Goal: Task Accomplishment & Management: Complete application form

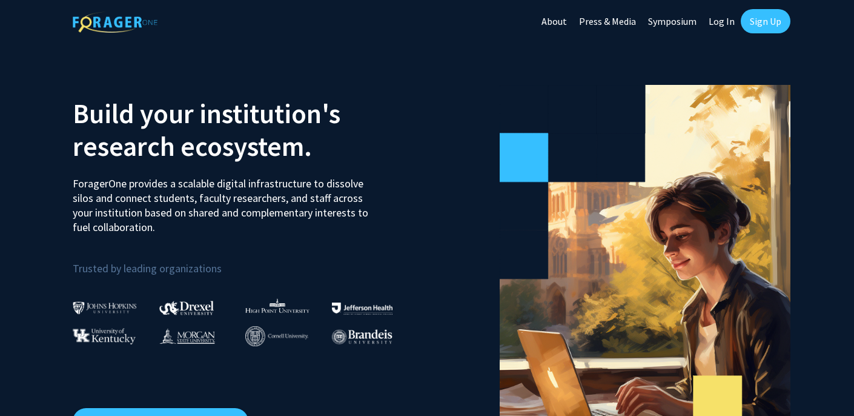
click at [780, 28] on link "Sign Up" at bounding box center [766, 21] width 50 height 24
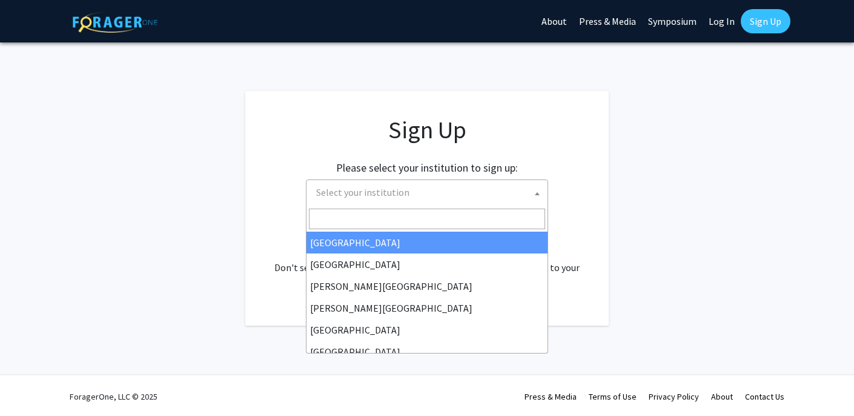
click at [344, 204] on span "Select your institution" at bounding box center [429, 192] width 236 height 25
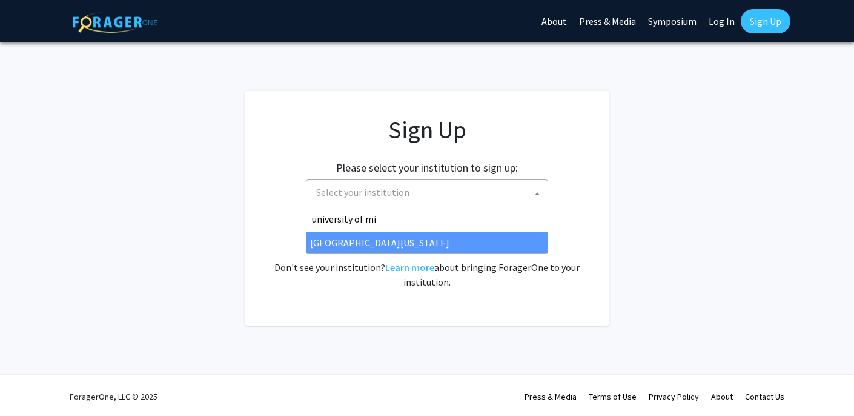
type input "university of mi"
select select "33"
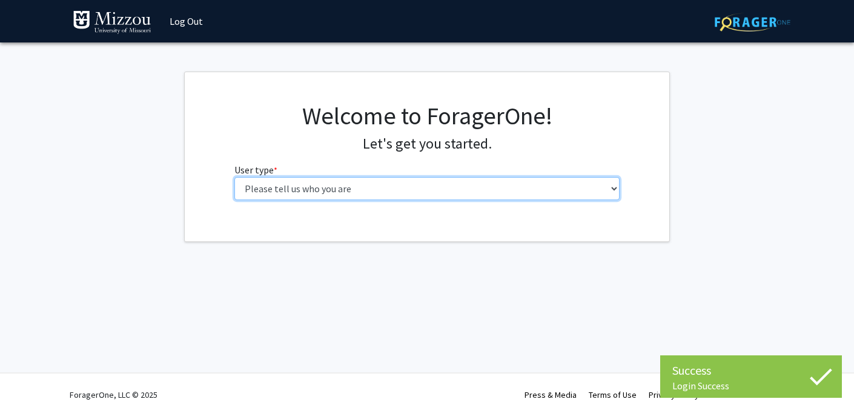
select select "1: undergrad"
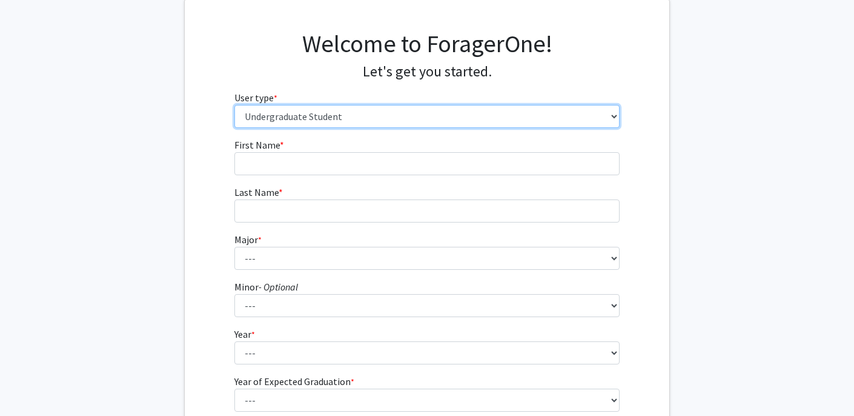
scroll to position [87, 0]
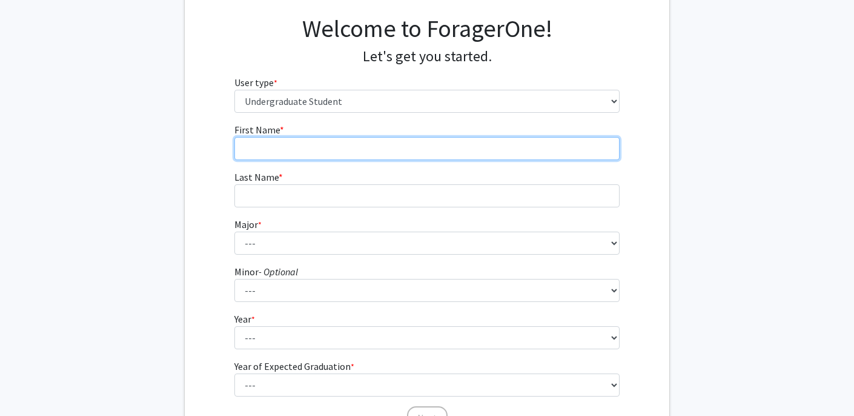
click at [278, 155] on input "First Name * required" at bounding box center [428, 148] width 386 height 23
type input "[PERSON_NAME]"
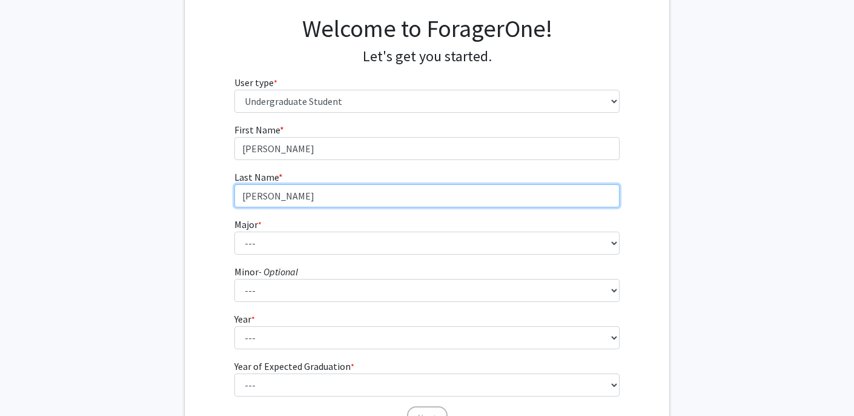
type input "[PERSON_NAME]"
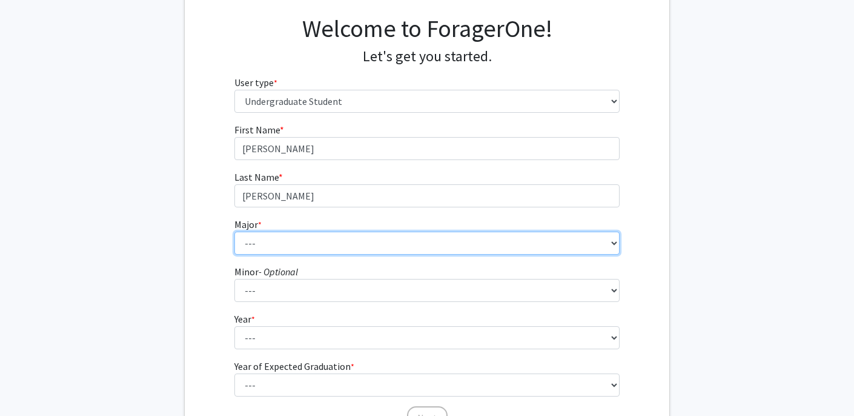
select select "17: 2505"
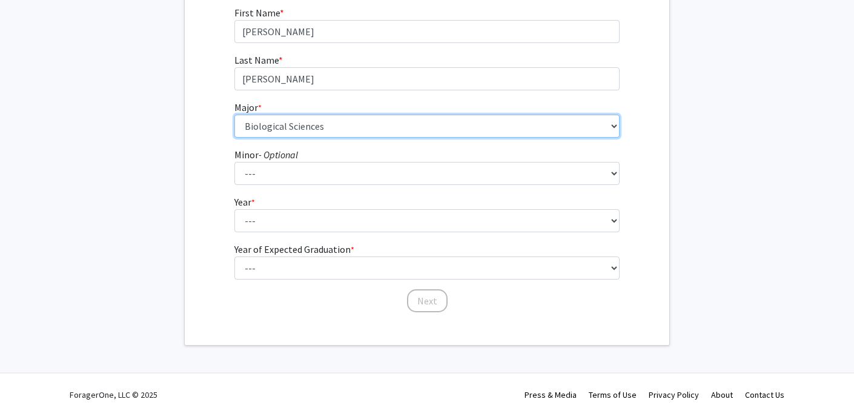
scroll to position [204, 0]
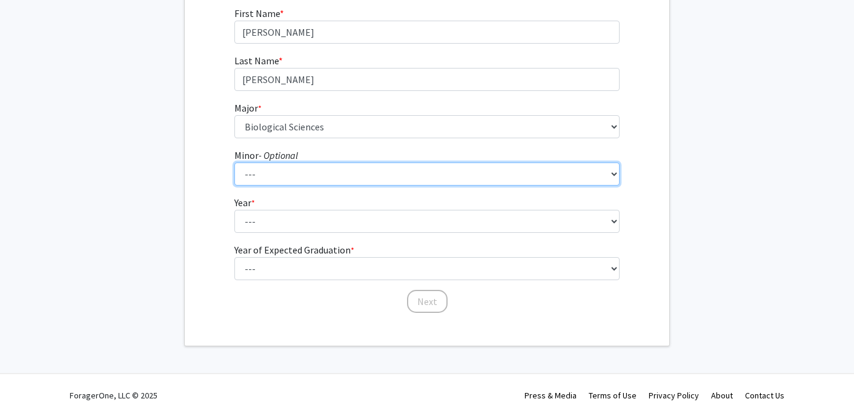
select select "11: 1967"
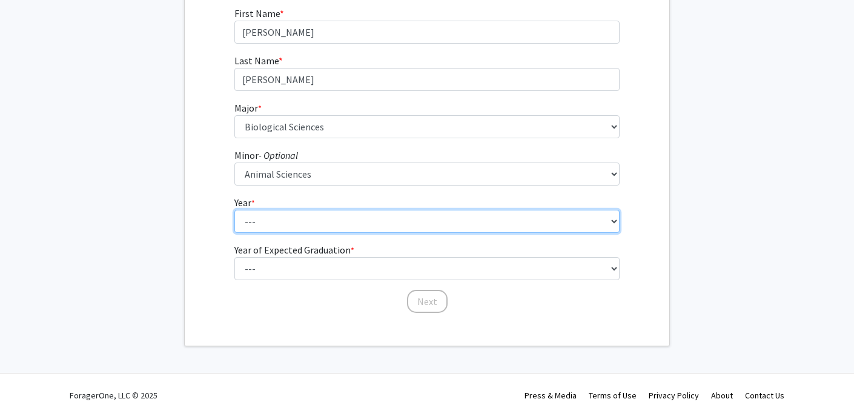
select select "3: junior"
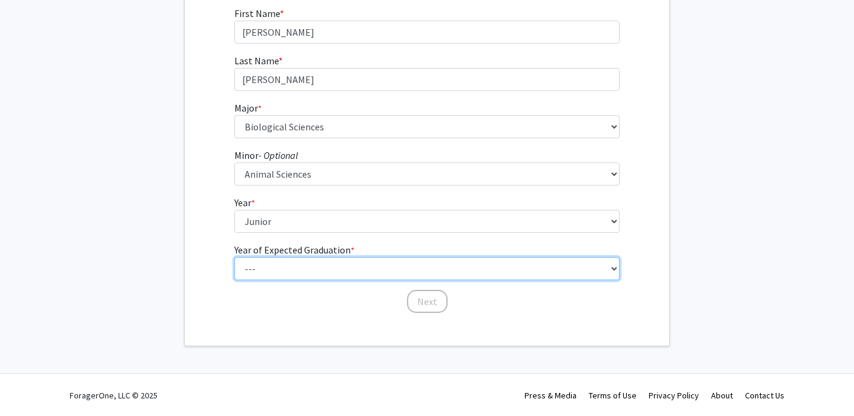
select select "3: 2027"
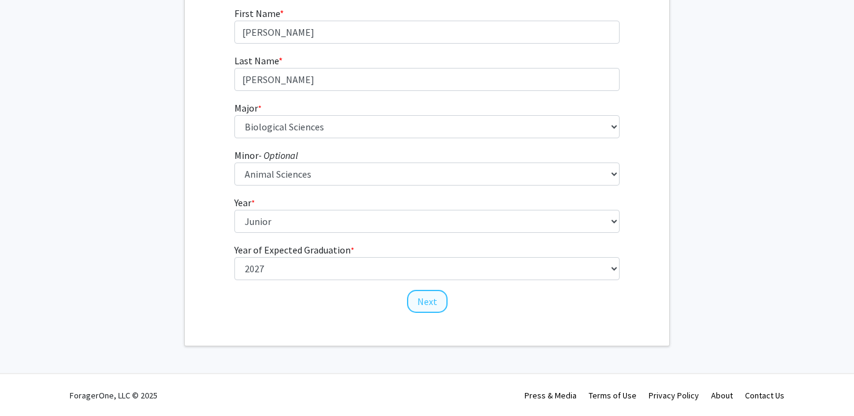
click at [430, 302] on button "Next" at bounding box center [427, 301] width 41 height 23
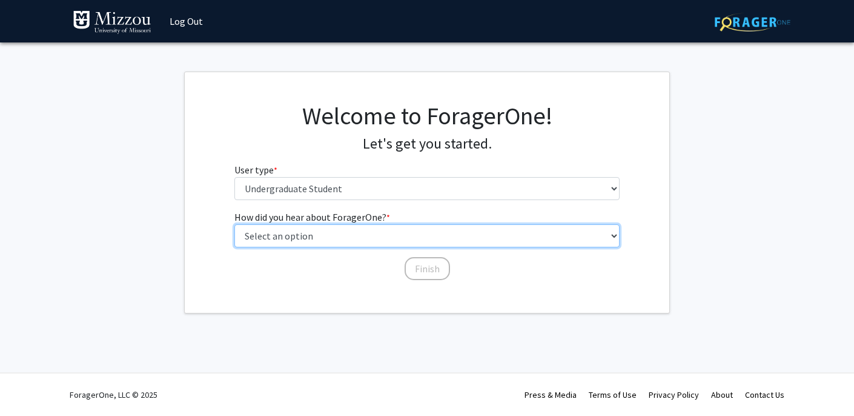
select select "1: peer_recommendation"
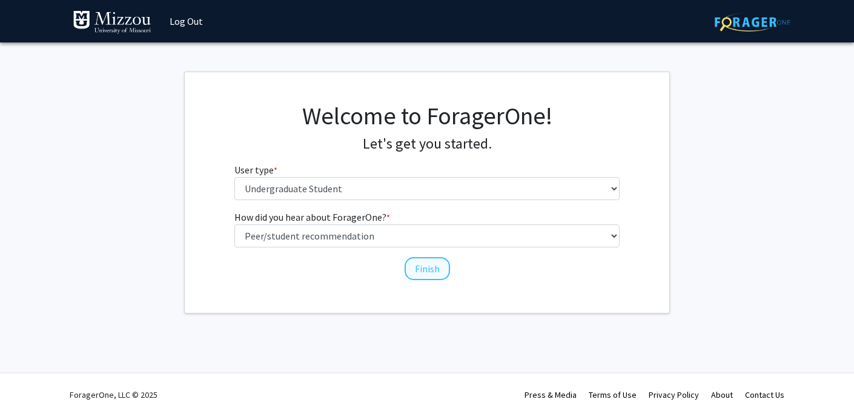
click at [432, 273] on button "Finish" at bounding box center [427, 268] width 45 height 23
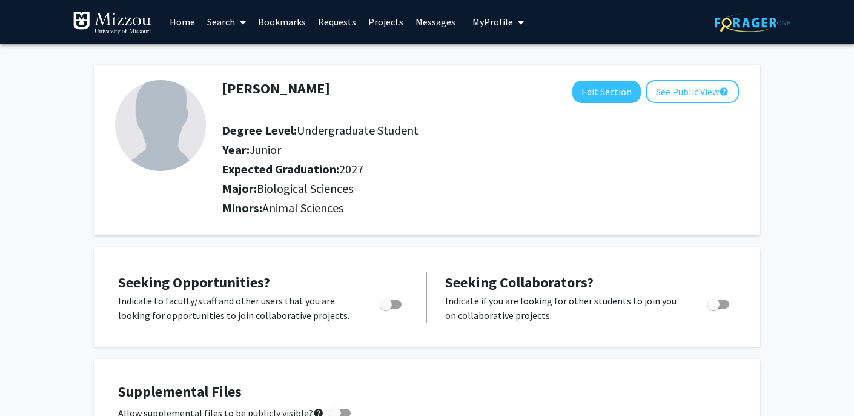
click at [222, 28] on link "Search" at bounding box center [226, 22] width 51 height 42
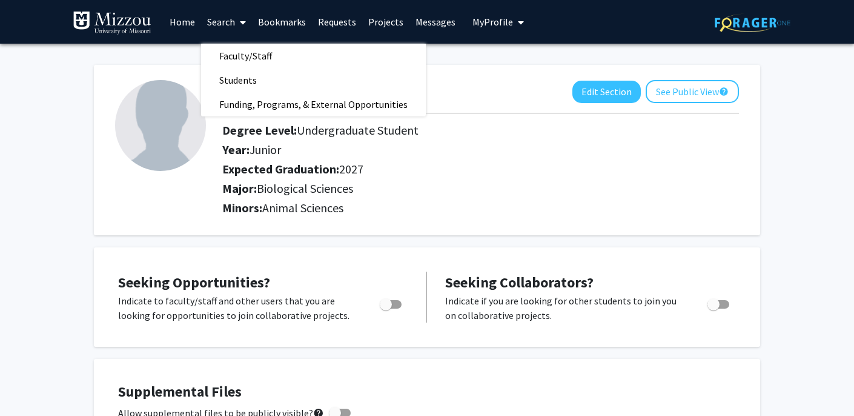
click at [191, 21] on link "Home" at bounding box center [183, 22] width 38 height 42
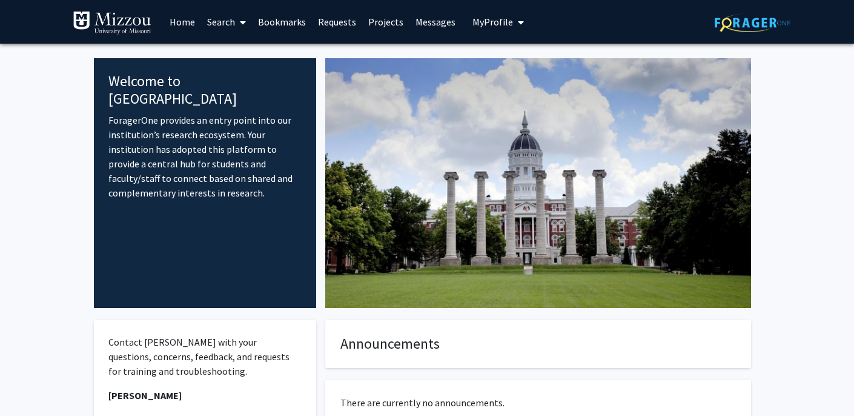
click at [333, 23] on link "Requests" at bounding box center [337, 22] width 50 height 42
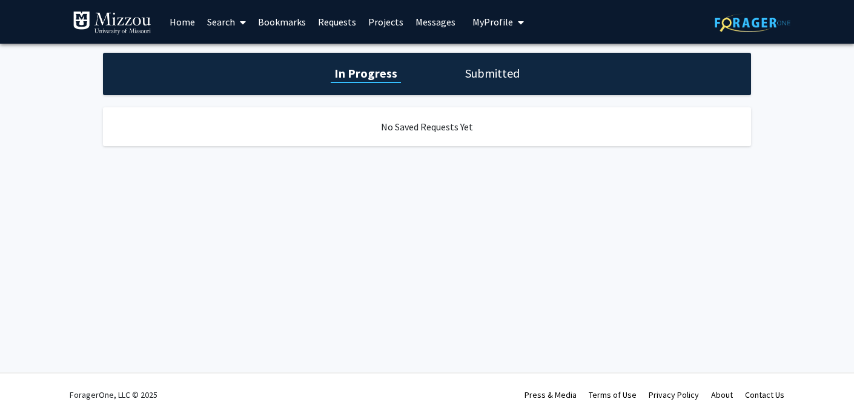
click at [390, 21] on link "Projects" at bounding box center [385, 22] width 47 height 42
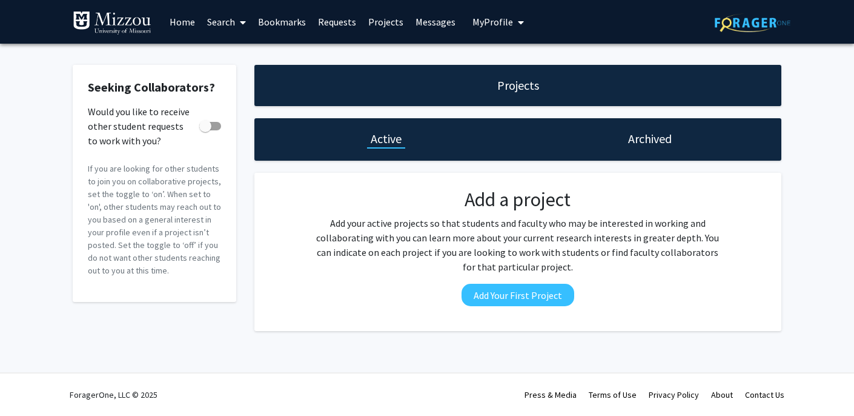
click at [295, 27] on link "Bookmarks" at bounding box center [282, 22] width 60 height 42
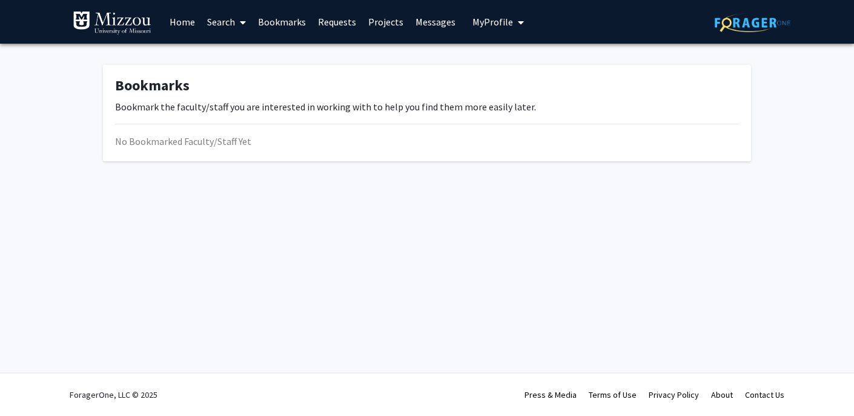
click at [228, 22] on link "Search" at bounding box center [226, 22] width 51 height 42
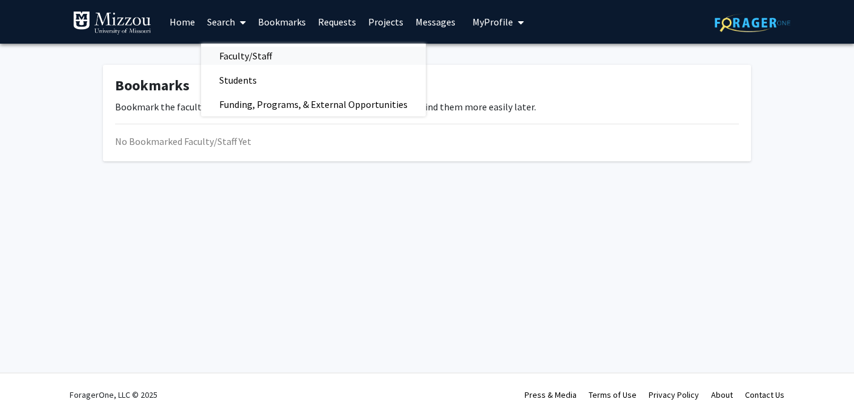
click at [231, 64] on span "Faculty/Staff" at bounding box center [245, 56] width 89 height 24
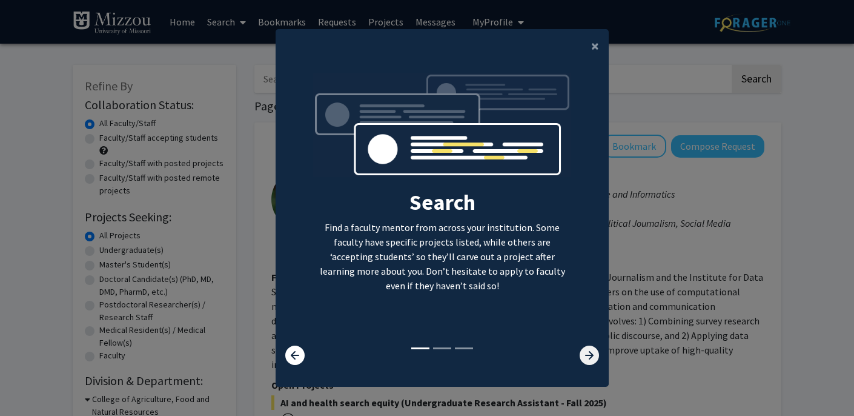
click at [590, 363] on icon at bounding box center [589, 354] width 19 height 19
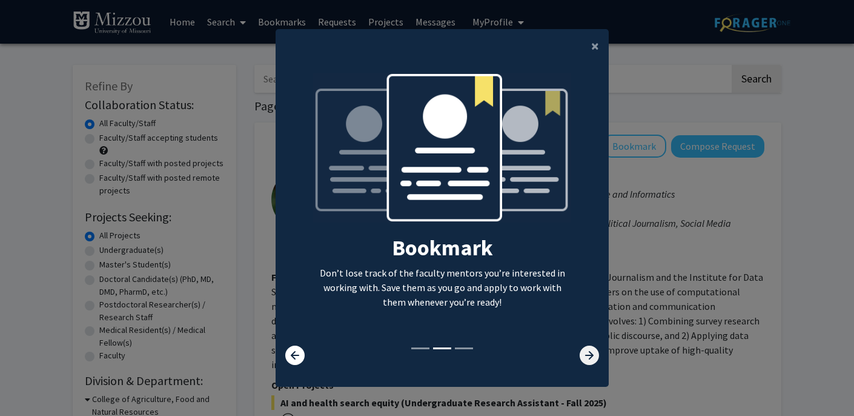
click at [590, 363] on icon at bounding box center [589, 354] width 19 height 19
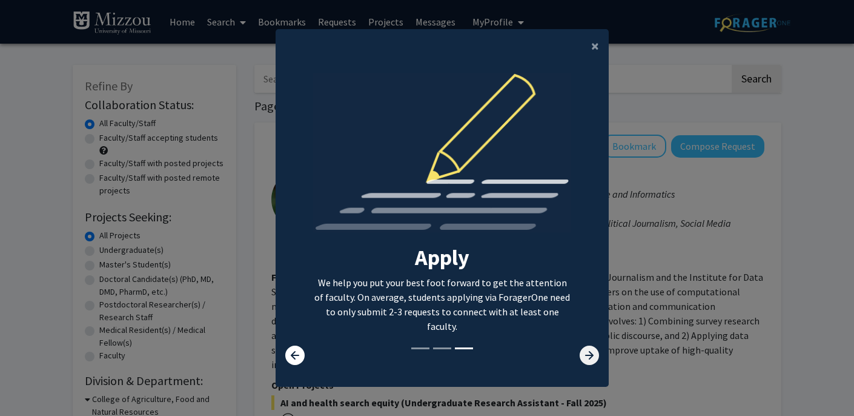
click at [590, 363] on icon at bounding box center [589, 354] width 19 height 19
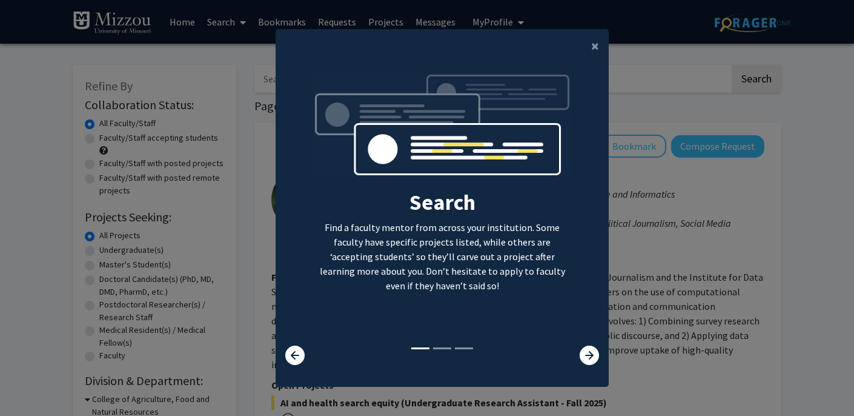
click at [589, 345] on div "Search Find a faculty mentor from across your institution. Some faculty have sp…" at bounding box center [442, 209] width 332 height 273
click at [591, 42] on span "×" at bounding box center [595, 45] width 8 height 19
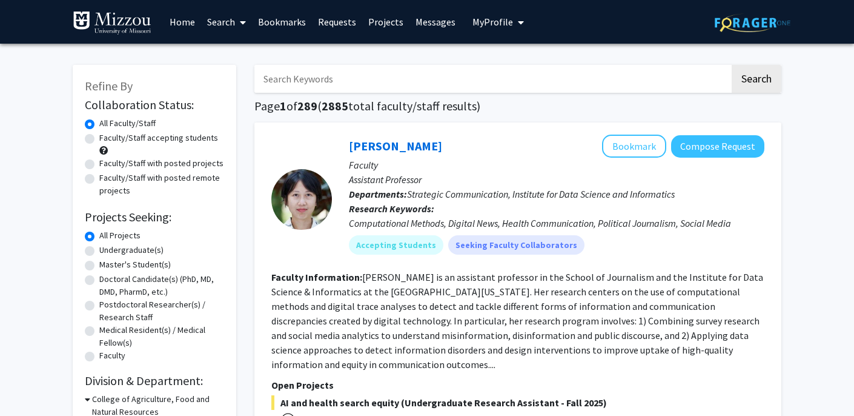
click at [109, 17] on img at bounding box center [112, 23] width 79 height 24
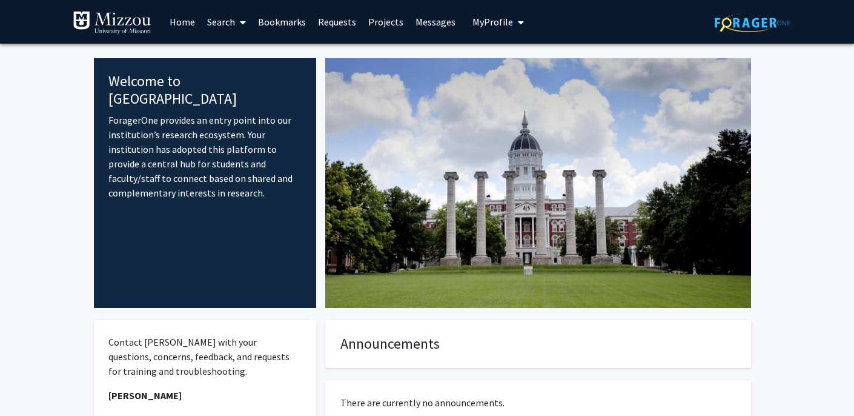
click at [499, 28] on span "My Profile" at bounding box center [493, 22] width 41 height 12
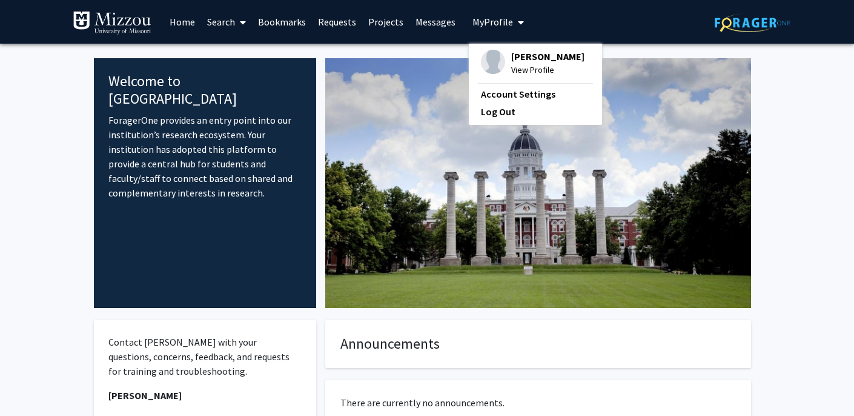
click at [492, 63] on img at bounding box center [493, 62] width 24 height 24
